Goal: Navigation & Orientation: Find specific page/section

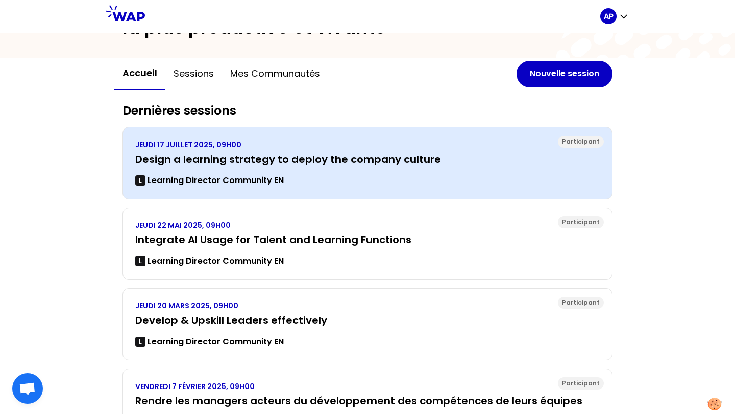
scroll to position [79, 0]
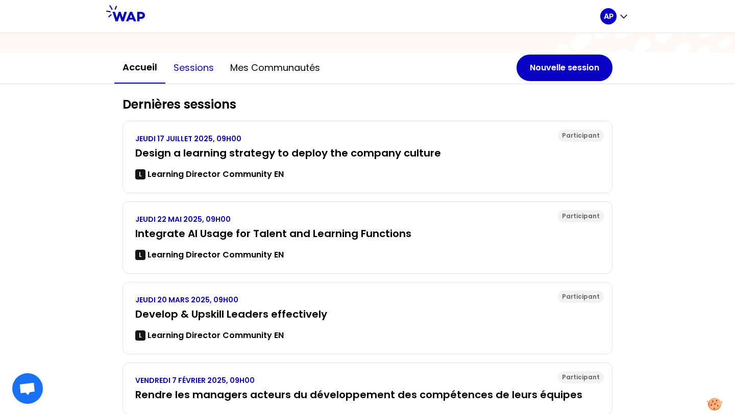
click at [184, 68] on button "Sessions" at bounding box center [193, 68] width 57 height 31
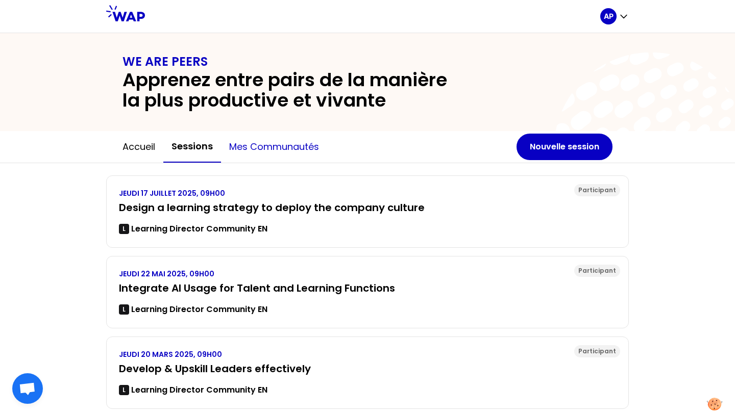
click at [270, 140] on button "Mes communautés" at bounding box center [274, 147] width 106 height 31
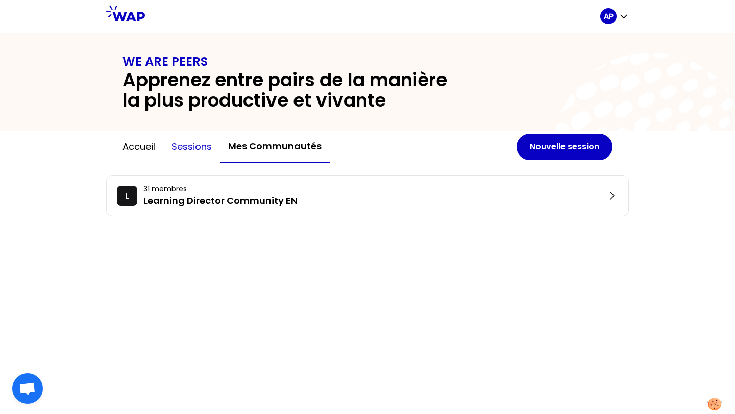
click at [196, 141] on button "Sessions" at bounding box center [191, 147] width 57 height 31
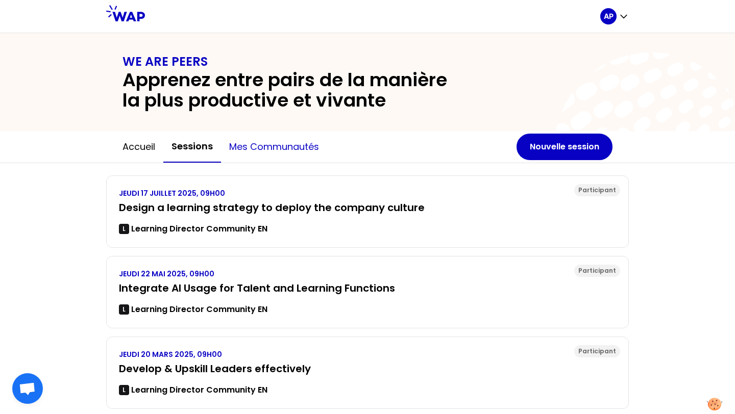
click at [284, 148] on button "Mes communautés" at bounding box center [274, 147] width 106 height 31
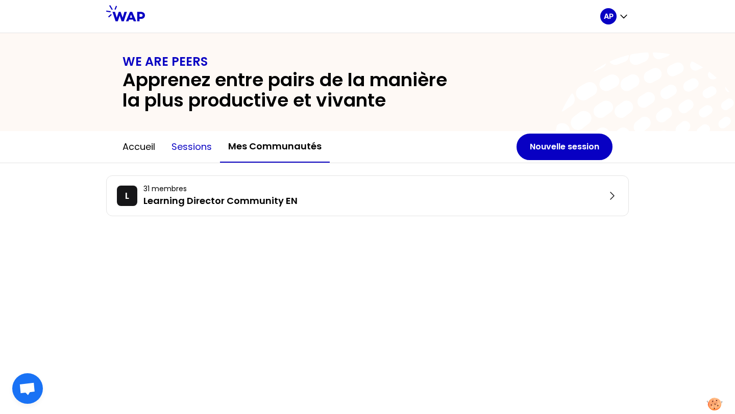
click at [194, 141] on button "Sessions" at bounding box center [191, 147] width 57 height 31
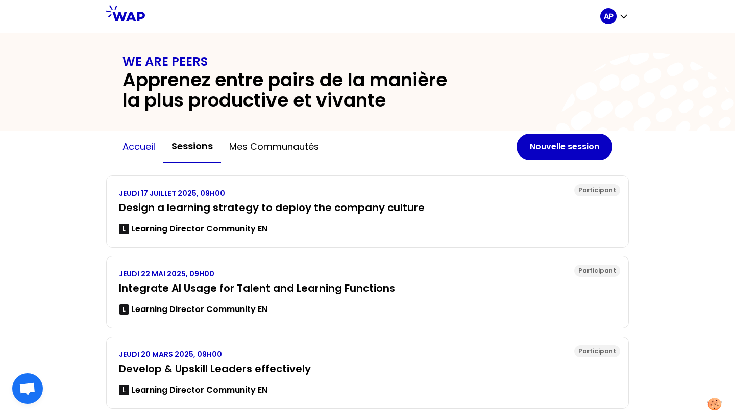
click at [129, 144] on button "Accueil" at bounding box center [138, 147] width 49 height 31
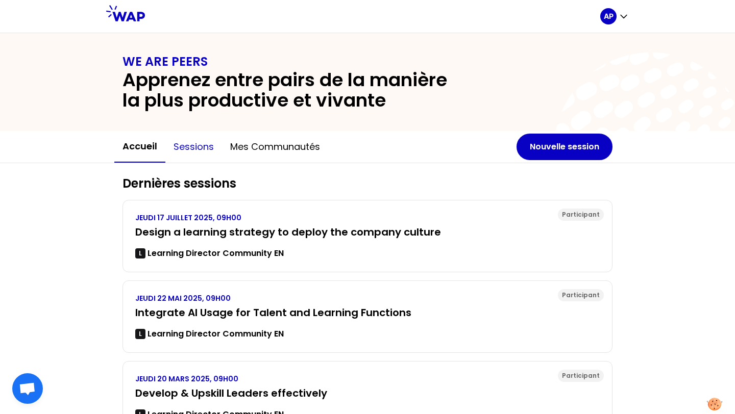
click at [182, 139] on button "Sessions" at bounding box center [193, 147] width 57 height 31
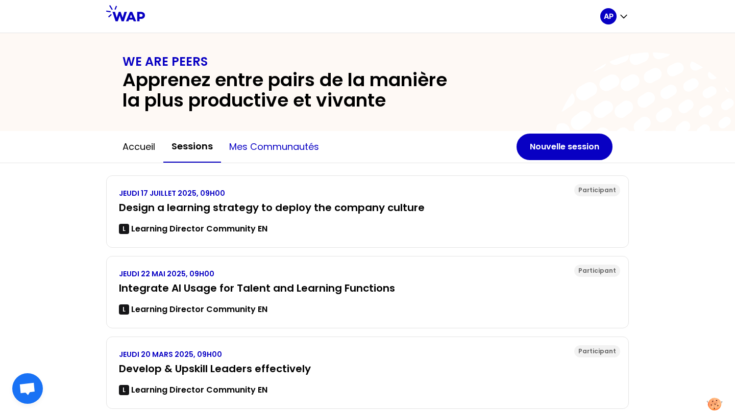
click at [280, 144] on button "Mes communautés" at bounding box center [274, 147] width 106 height 31
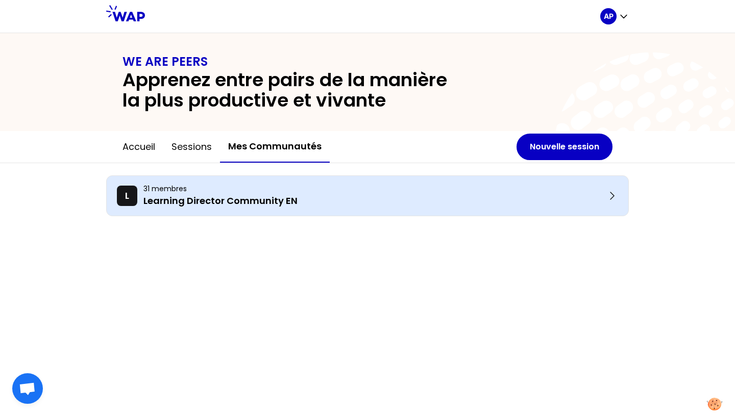
click at [205, 192] on p "31 membres" at bounding box center [374, 189] width 462 height 10
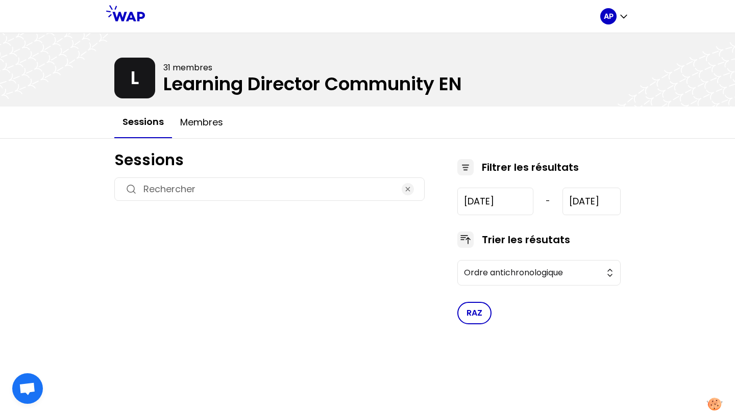
type input "2025-1-30"
type input "2025-7-17"
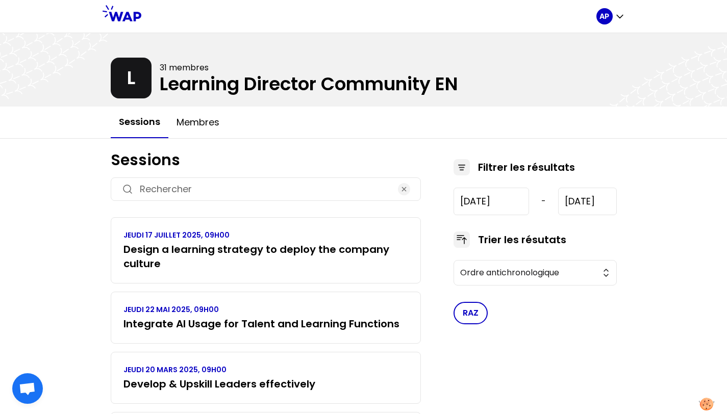
drag, startPoint x: 163, startPoint y: 67, endPoint x: 267, endPoint y: 76, distance: 104.0
click at [268, 76] on div at bounding box center [363, 69] width 727 height 73
click at [195, 120] on button "Membres" at bounding box center [197, 122] width 59 height 31
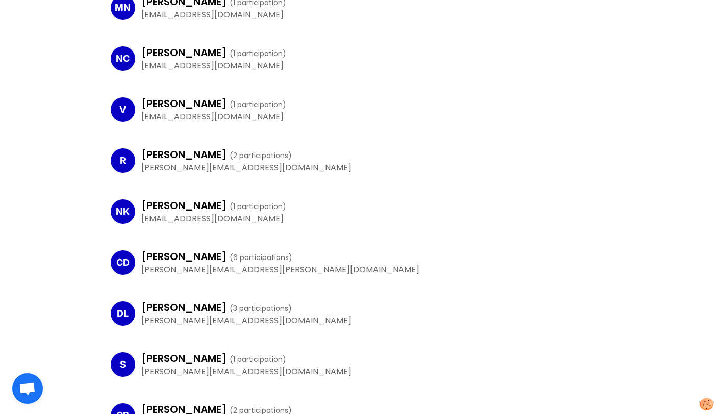
scroll to position [466, 0]
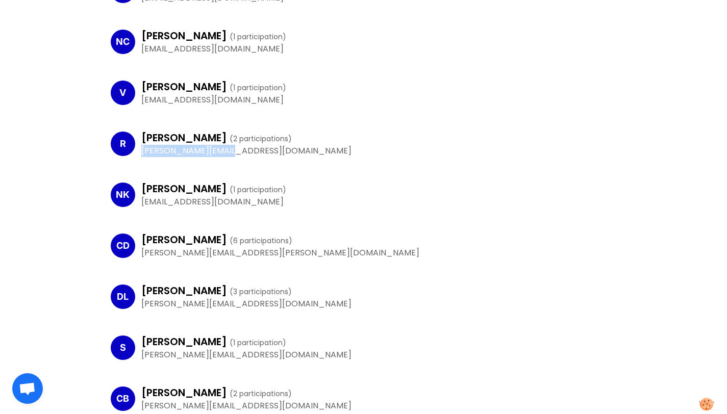
drag, startPoint x: 230, startPoint y: 151, endPoint x: 140, endPoint y: 155, distance: 89.9
click at [140, 155] on div "R Renata ( 2 participations ) Renata.Giewartowska@hitachiastemo.com" at bounding box center [364, 143] width 506 height 43
copy p "Renata.Giewartowska"
drag, startPoint x: 231, startPoint y: 235, endPoint x: 149, endPoint y: 232, distance: 82.2
click at [149, 233] on h3 "Caroline Deforge ( 6 participations )" at bounding box center [216, 240] width 151 height 14
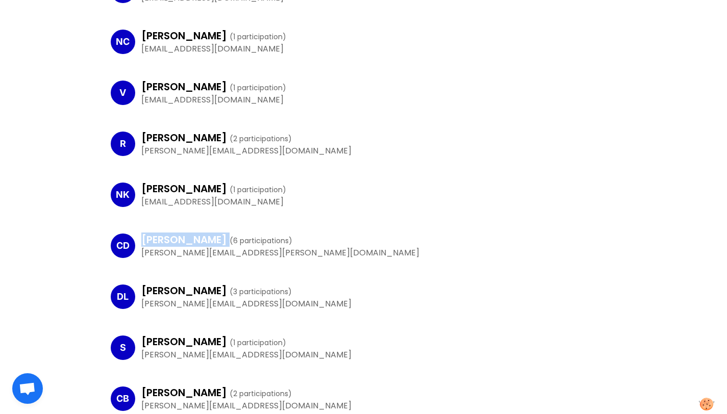
copy h3 "Caroline Deforge"
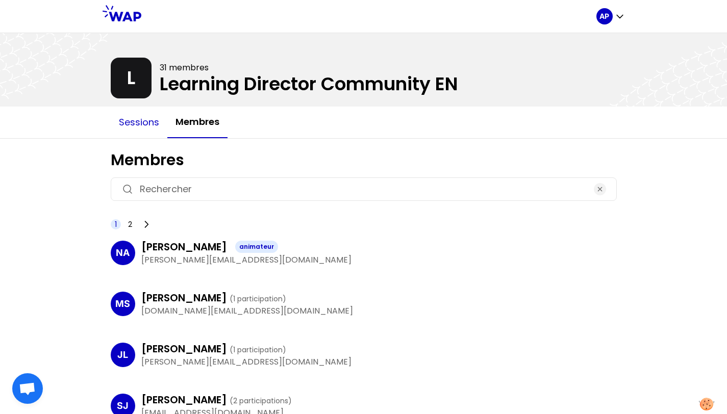
click at [140, 126] on button "Sessions" at bounding box center [139, 122] width 57 height 31
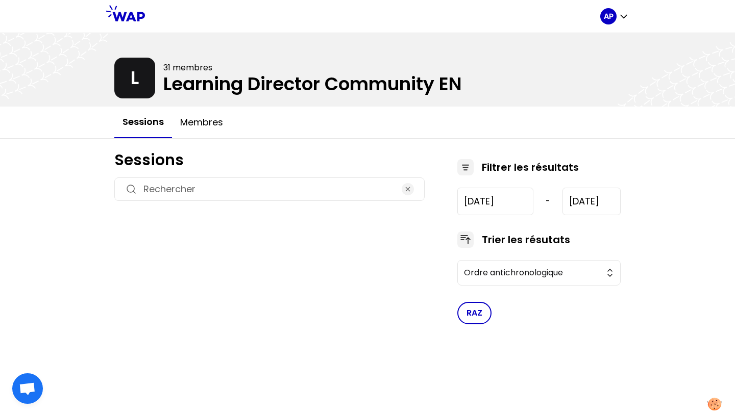
type input "2025-1-30"
type input "2025-7-17"
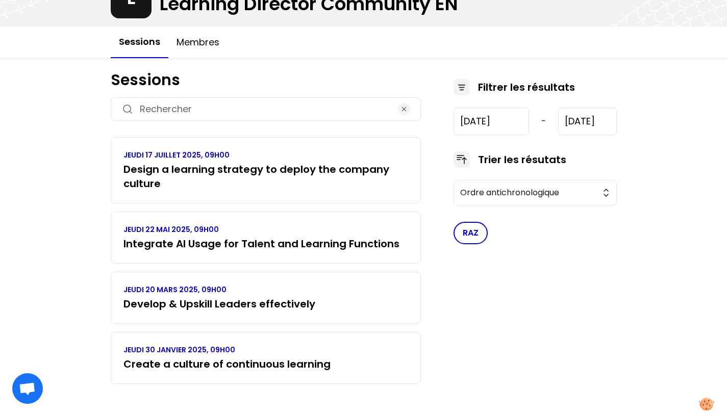
scroll to position [83, 0]
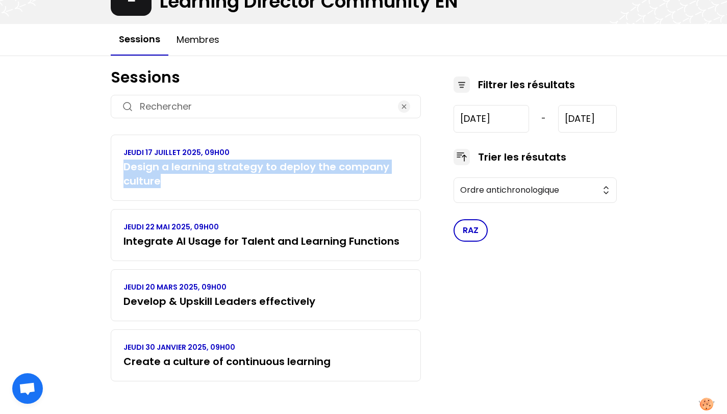
drag, startPoint x: 134, startPoint y: 166, endPoint x: 223, endPoint y: 188, distance: 91.5
click at [224, 189] on div "JEUDI 17 JUILLET 2025, 09H00 Design a learning strategy to deploy the company c…" at bounding box center [266, 168] width 310 height 66
click at [220, 186] on h3 "Design a learning strategy to deploy the company culture" at bounding box center [266, 174] width 285 height 29
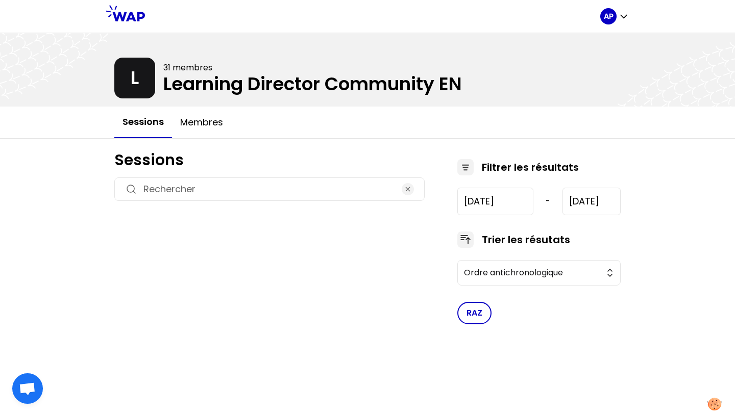
type input "2025-1-30"
type input "2025-7-17"
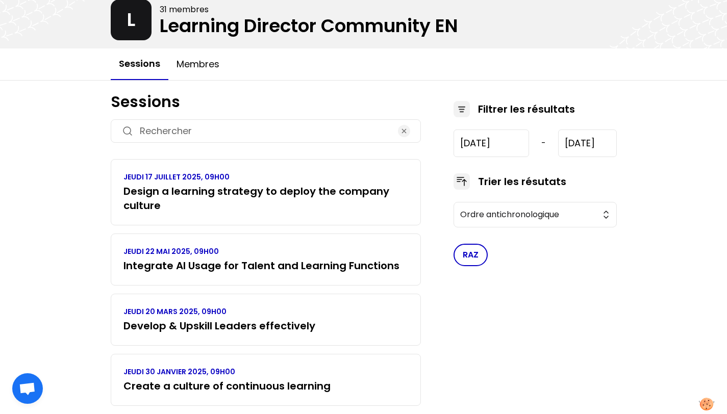
scroll to position [83, 0]
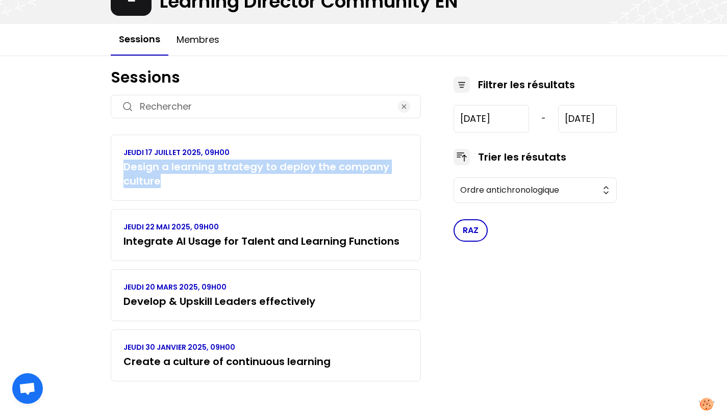
drag, startPoint x: 173, startPoint y: 189, endPoint x: 110, endPoint y: 162, distance: 68.4
click at [110, 162] on div "Sessions JEUDI 17 JUILLET 2025, 09H00 Design a learning strategy to deploy the …" at bounding box center [364, 223] width 523 height 334
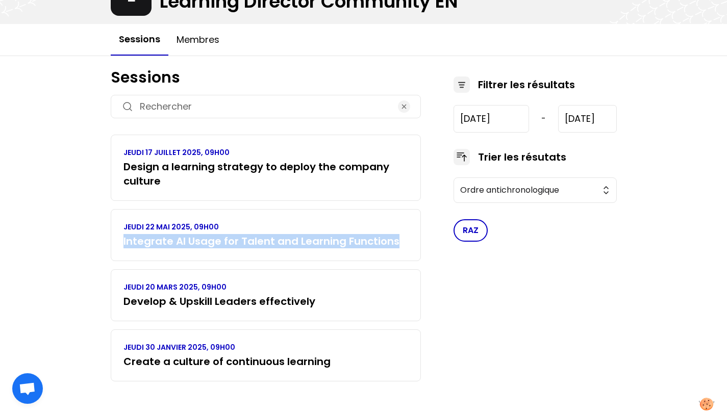
drag, startPoint x: 414, startPoint y: 248, endPoint x: 112, endPoint y: 239, distance: 302.3
click at [112, 239] on div "JEUDI 22 MAI 2025, 09H00 Integrate AI Usage for Talent and Learning Functions" at bounding box center [266, 235] width 310 height 52
click at [37, 234] on div "AP L 31 membres Learning Director Community EN Sessions Membres Sessions JEUDI …" at bounding box center [363, 165] width 727 height 497
